Goal: Task Accomplishment & Management: Use online tool/utility

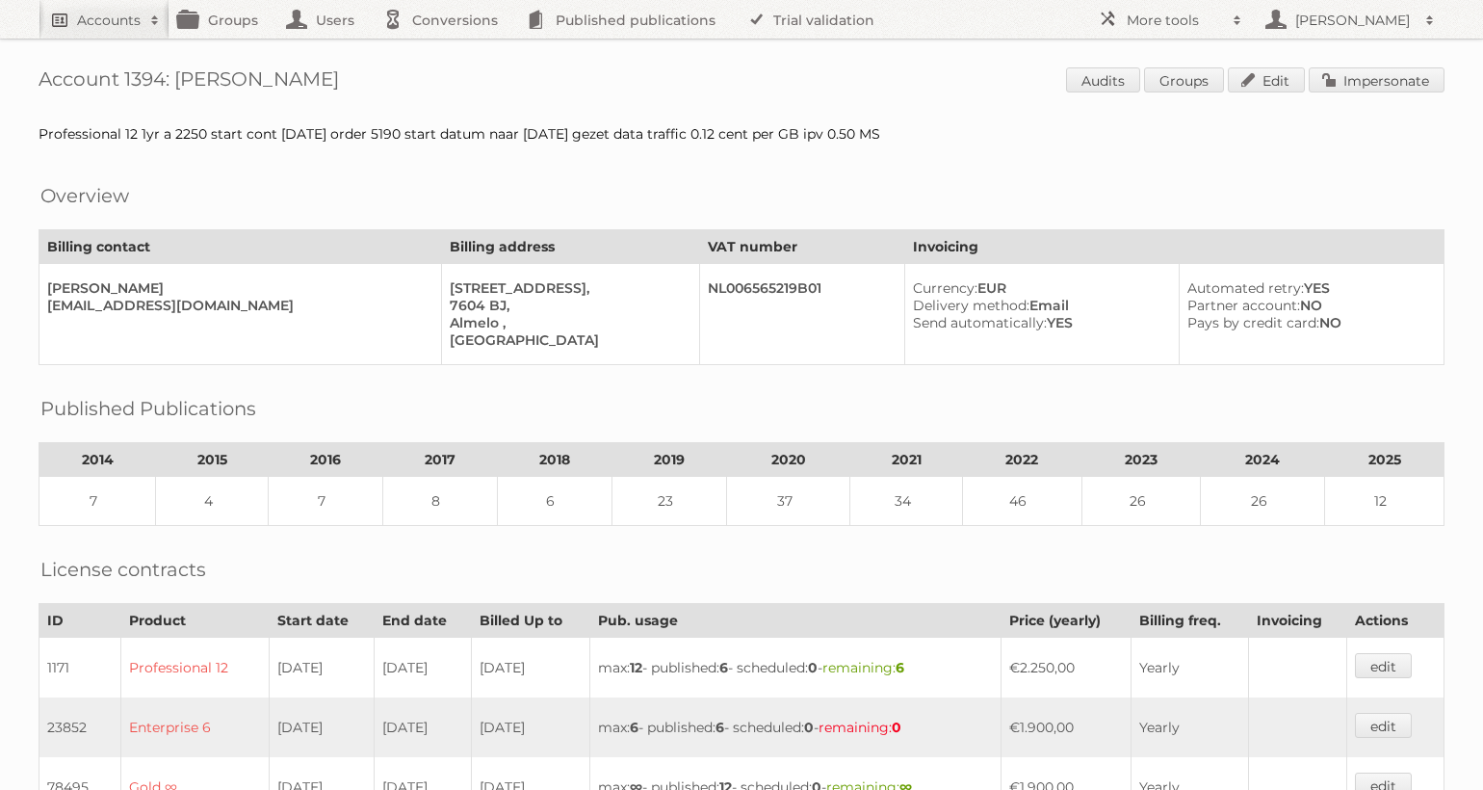
click at [96, 17] on h2 "Accounts" at bounding box center [109, 20] width 64 height 19
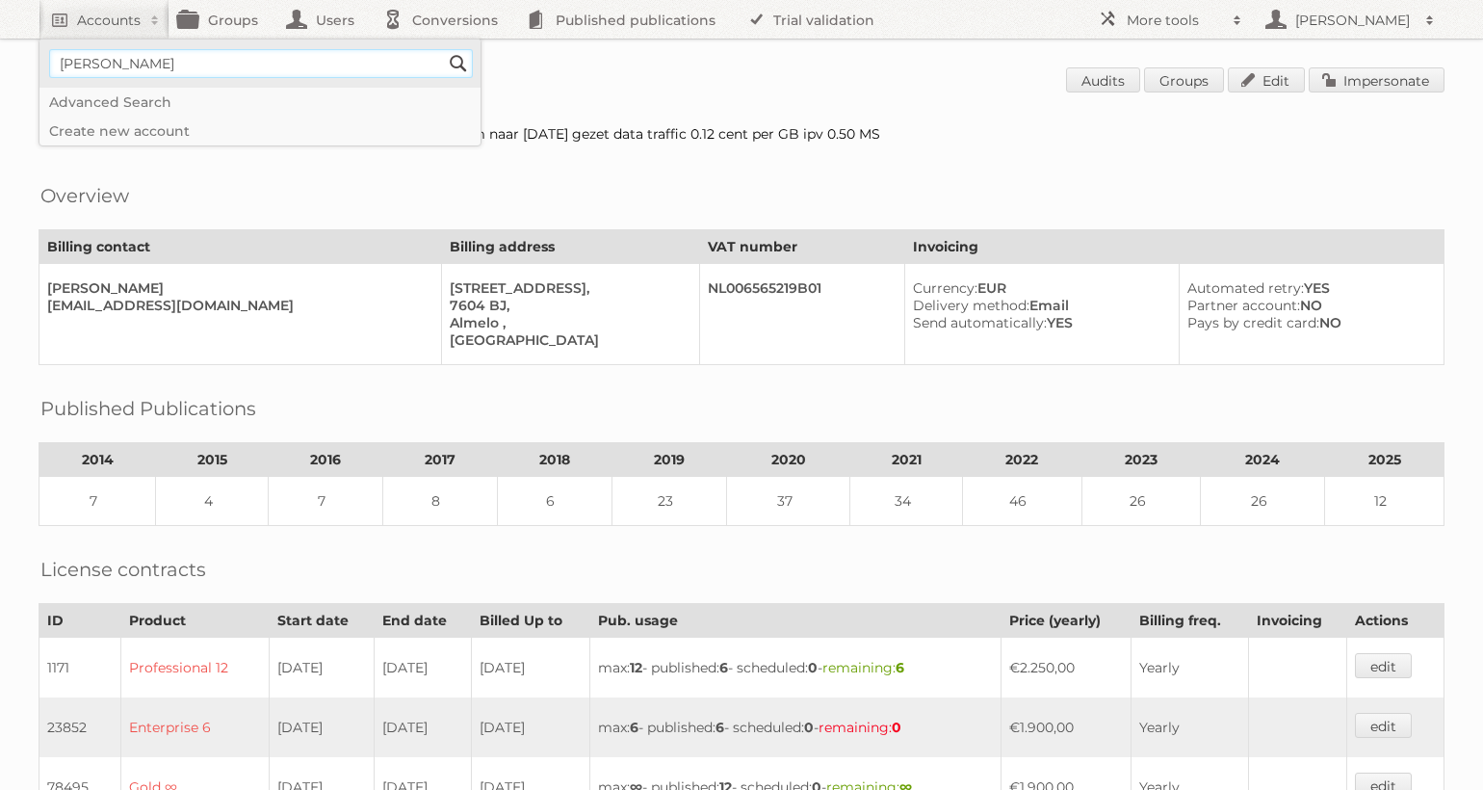
type input"] "leen bakker"
click at [444, 49] on input "Search" at bounding box center [458, 63] width 29 height 29
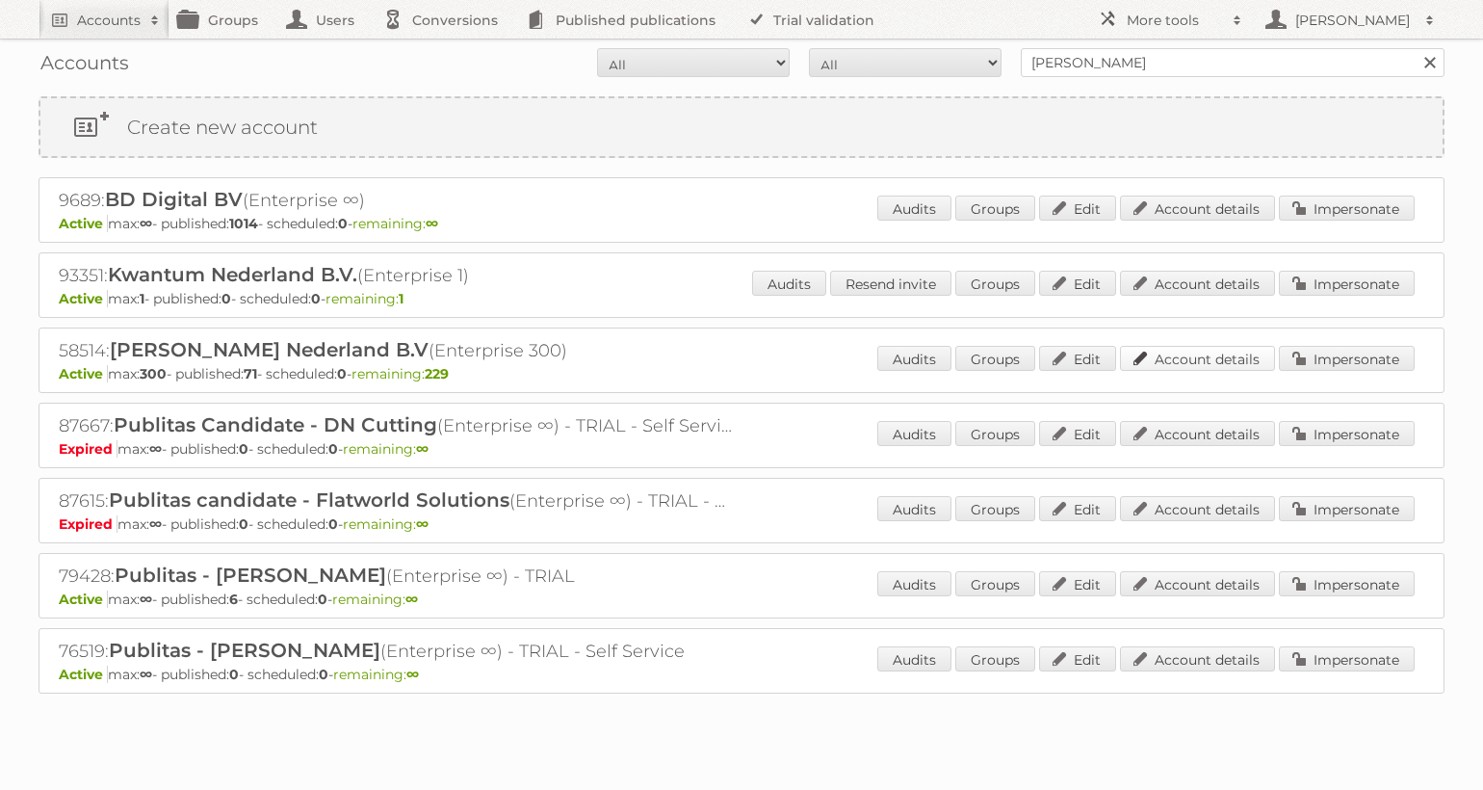
click at [1184, 363] on link "Account details" at bounding box center [1197, 358] width 155 height 25
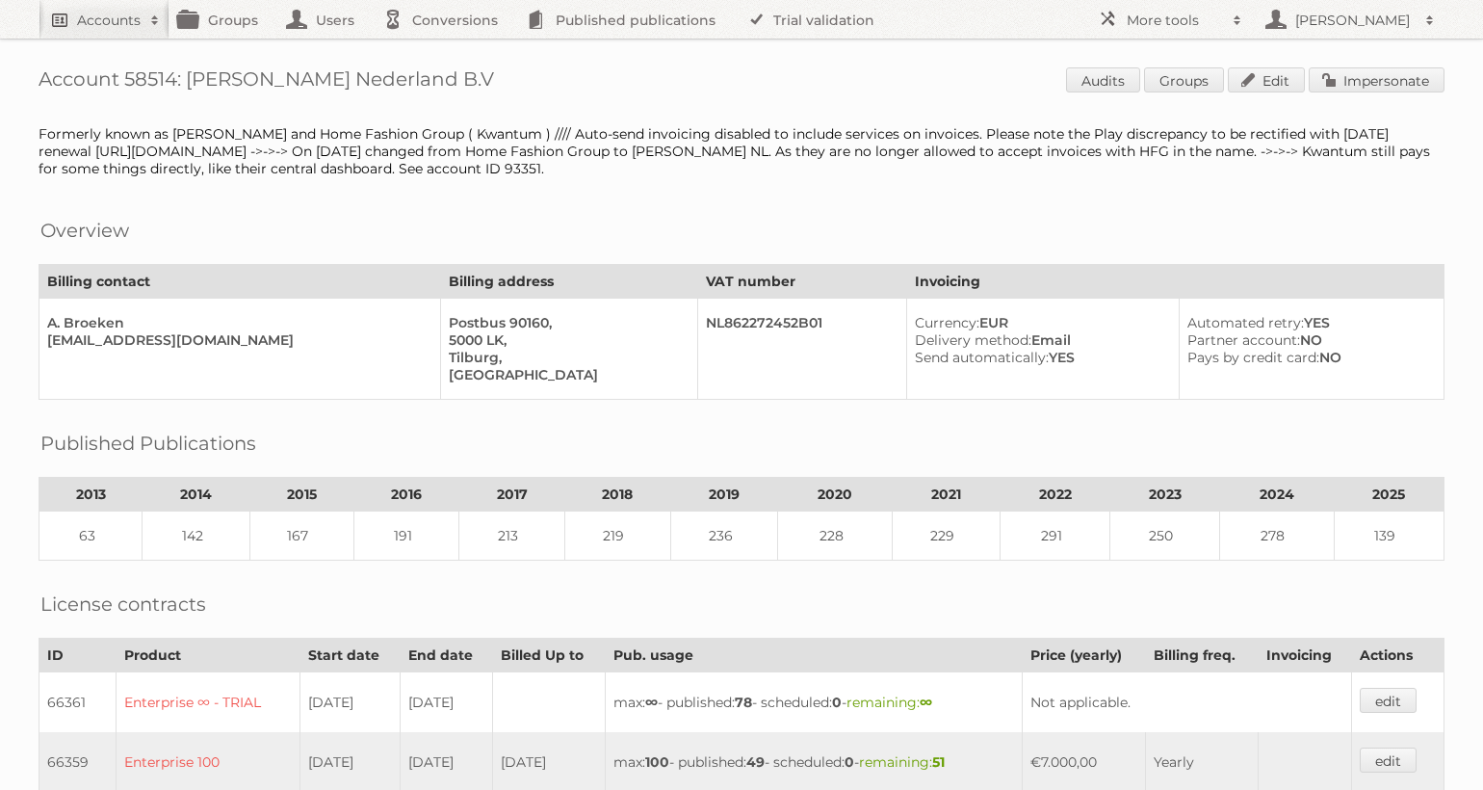
click at [91, 29] on h2 "Accounts" at bounding box center [109, 20] width 64 height 19
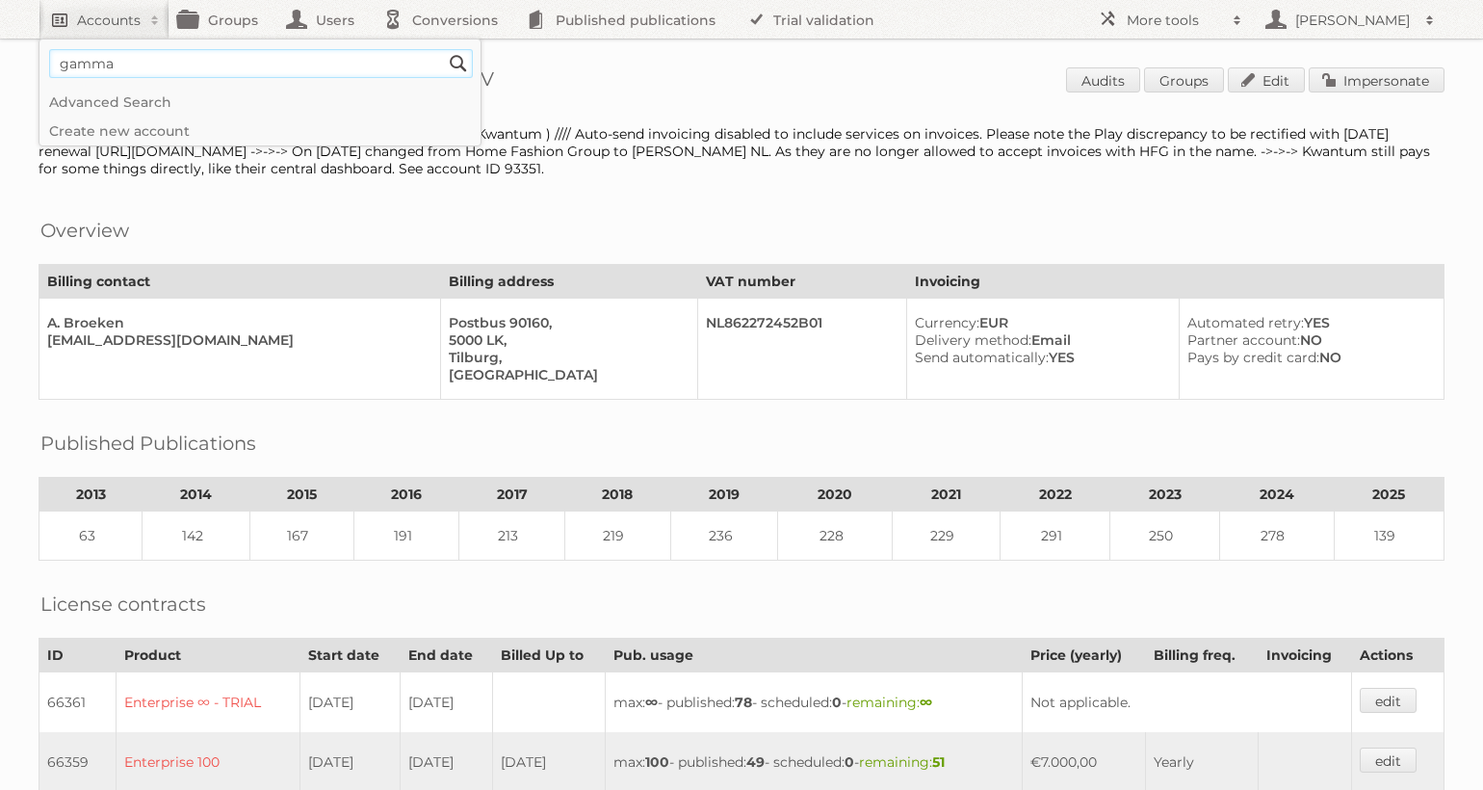
type input"] "gamma"
click at [444, 49] on input "Search" at bounding box center [458, 63] width 29 height 29
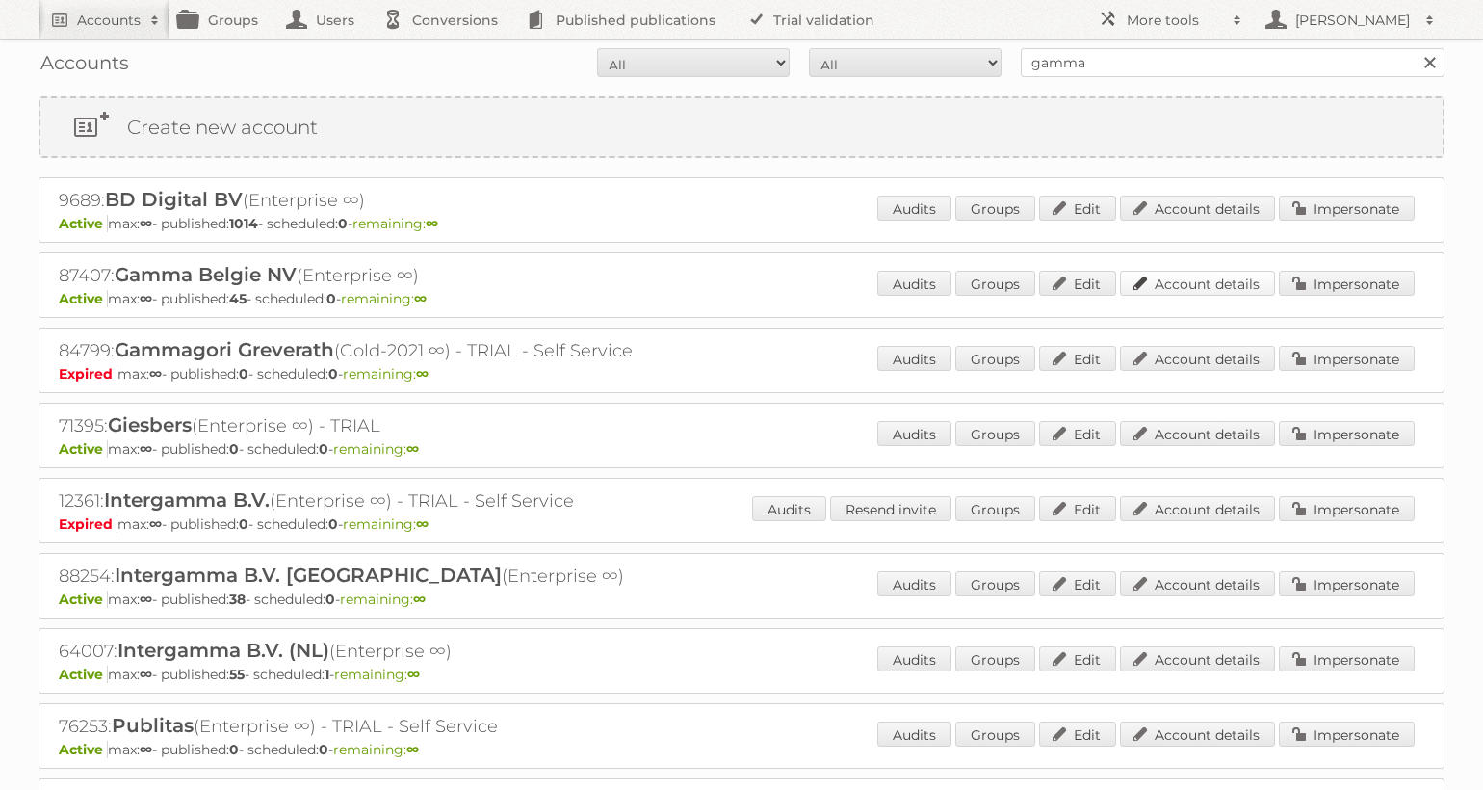
click at [1197, 279] on link "Account details" at bounding box center [1197, 283] width 155 height 25
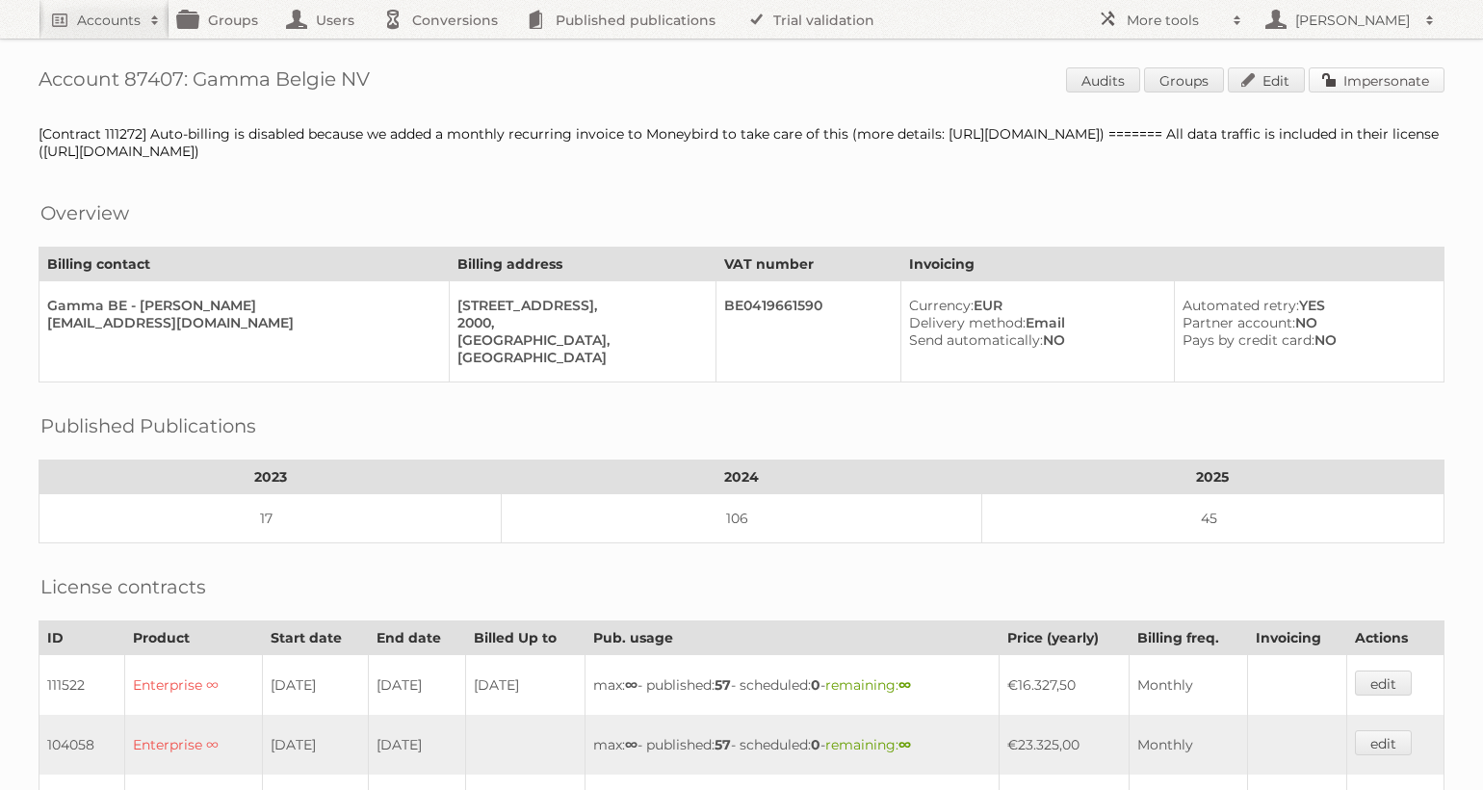
click at [1378, 74] on link "Impersonate" at bounding box center [1376, 79] width 136 height 25
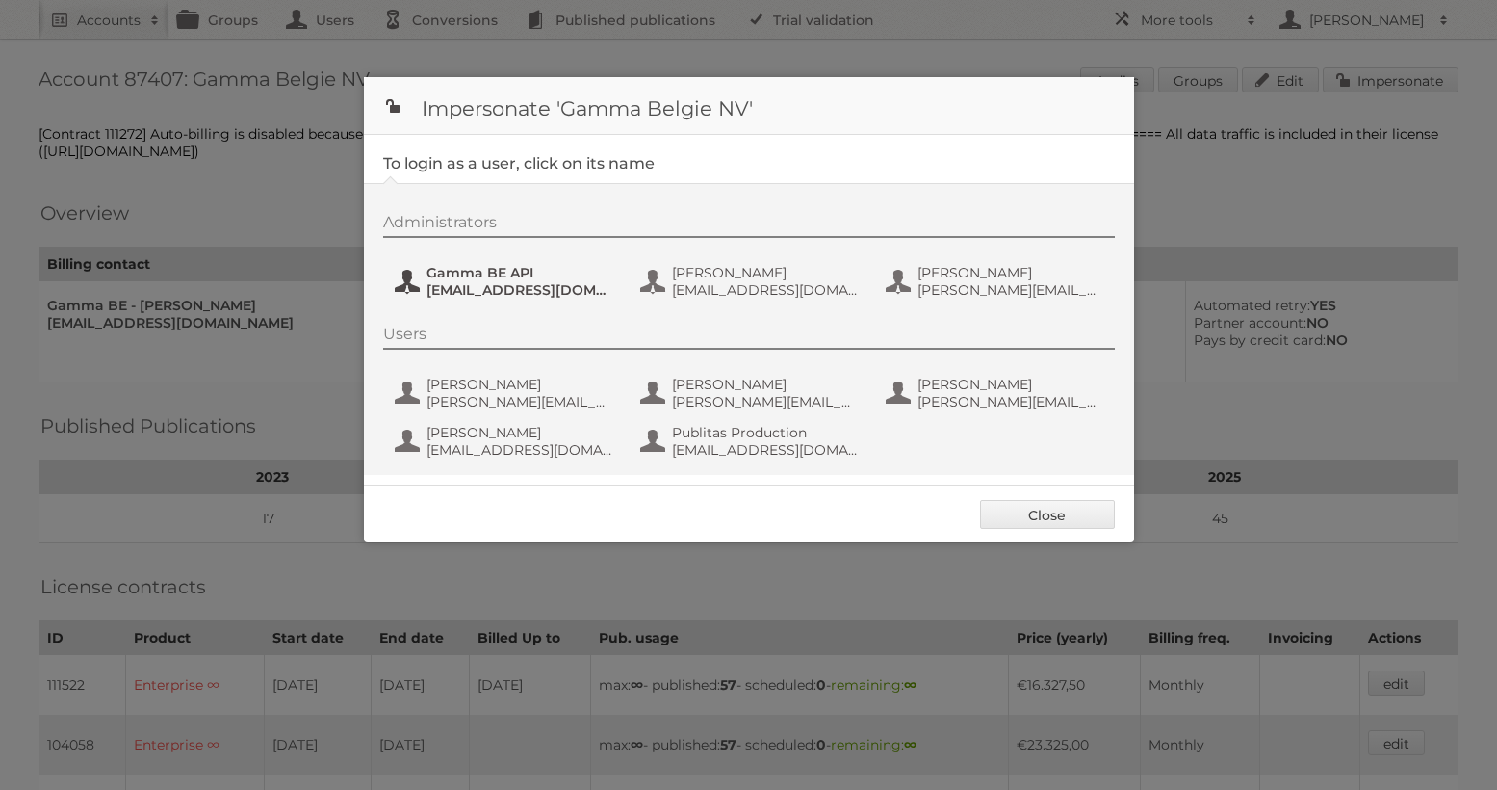
click at [487, 285] on span "[EMAIL_ADDRESS][DOMAIN_NAME]" at bounding box center [520, 289] width 187 height 17
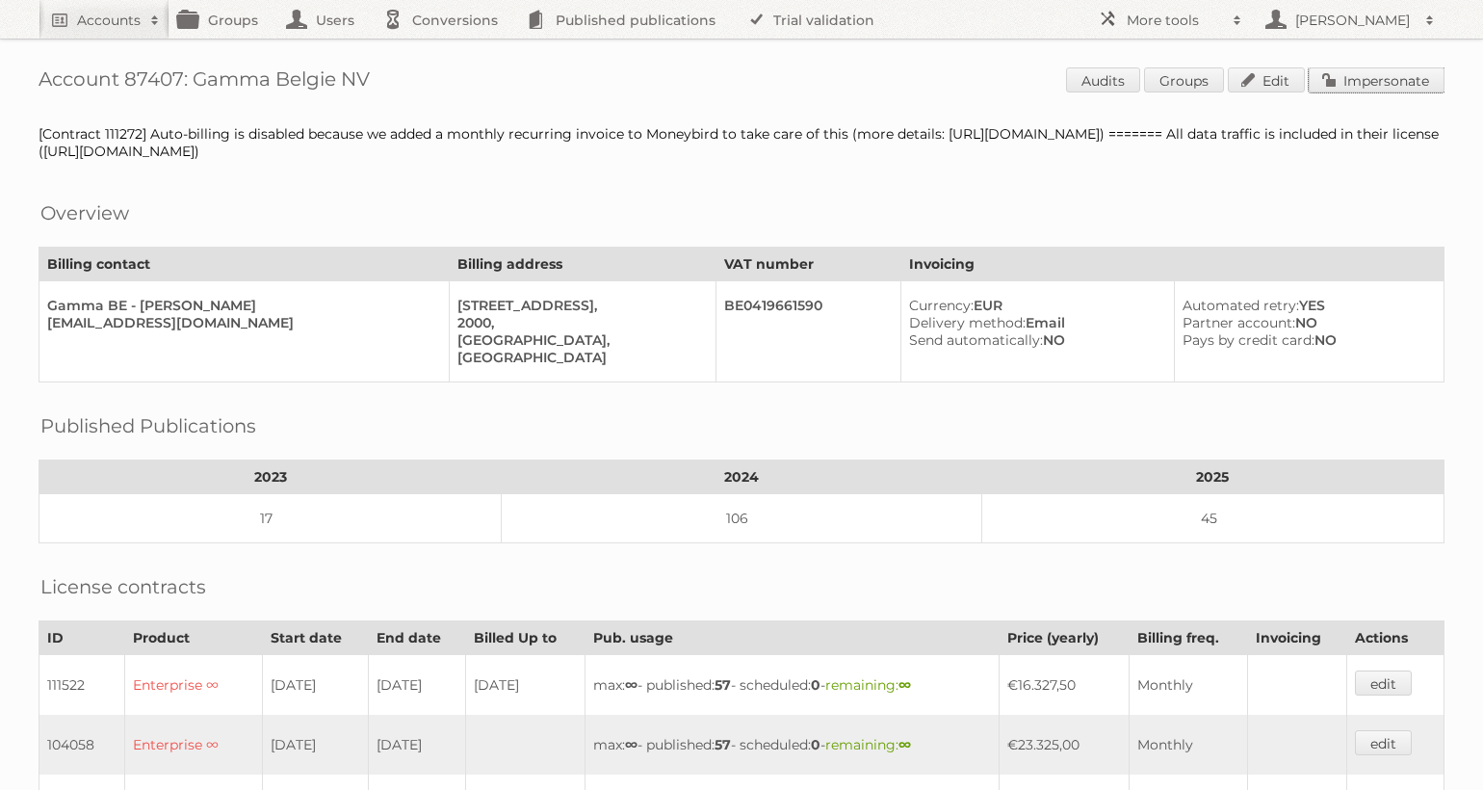
drag, startPoint x: 1401, startPoint y: 87, endPoint x: 1367, endPoint y: 86, distance: 33.7
click at [1402, 87] on link "Impersonate" at bounding box center [1376, 79] width 136 height 25
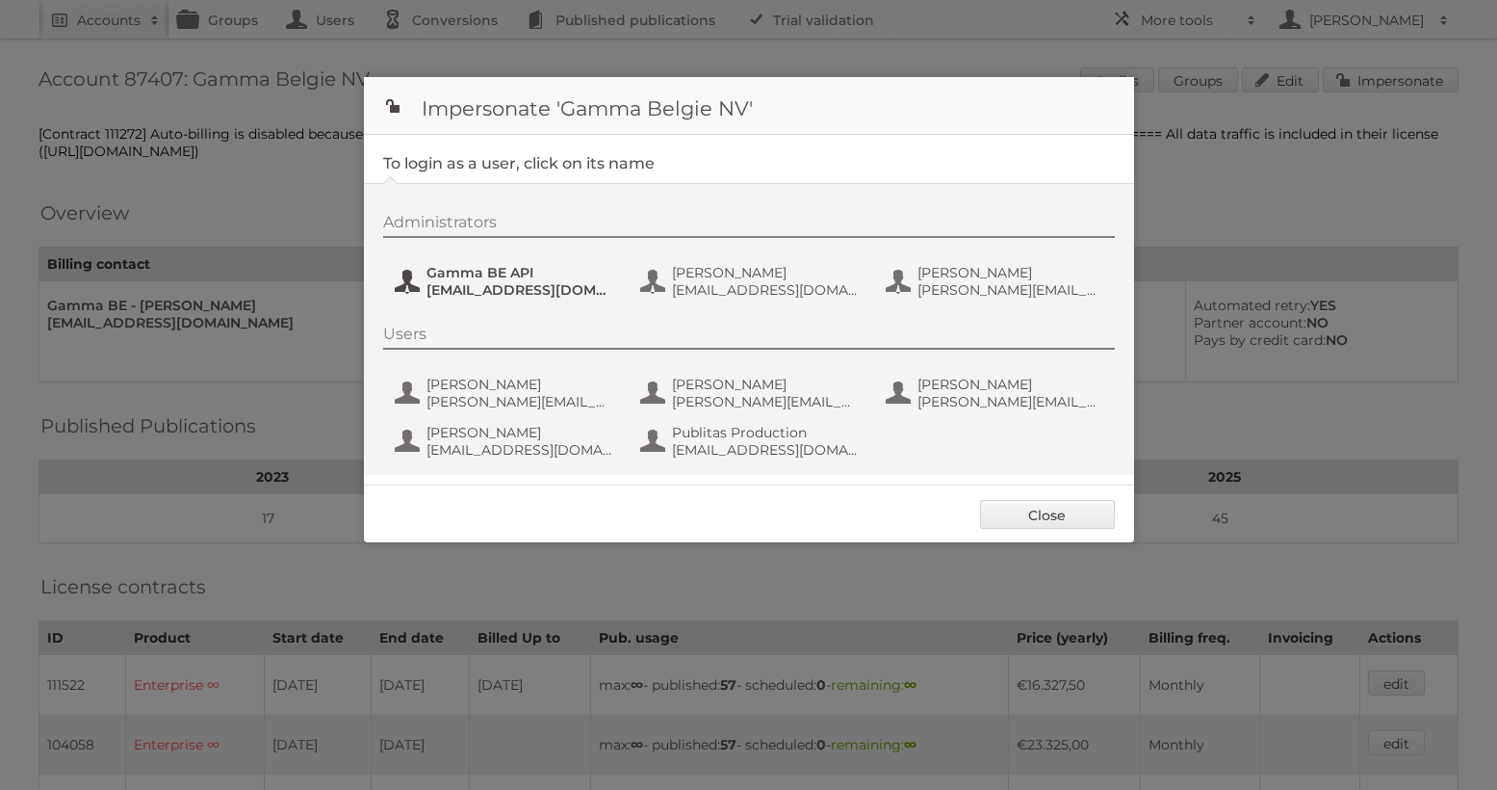
click at [489, 298] on span "[EMAIL_ADDRESS][DOMAIN_NAME]" at bounding box center [520, 289] width 187 height 17
